Goal: Find specific page/section: Find specific page/section

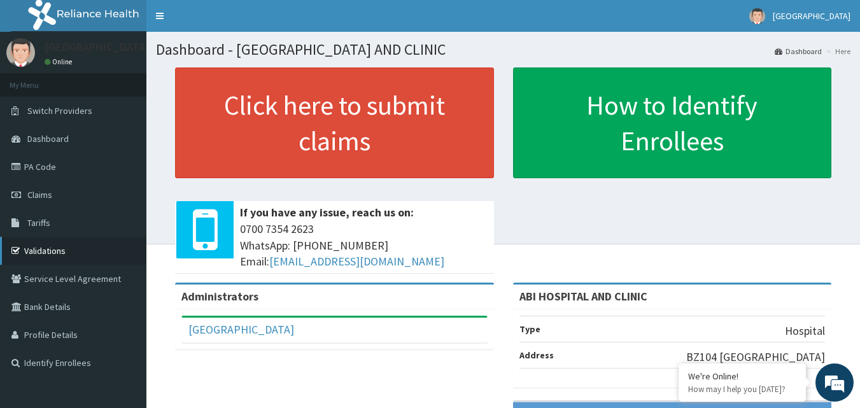
click at [53, 252] on link "Validations" at bounding box center [73, 251] width 146 height 28
